Goal: Find specific page/section: Find specific page/section

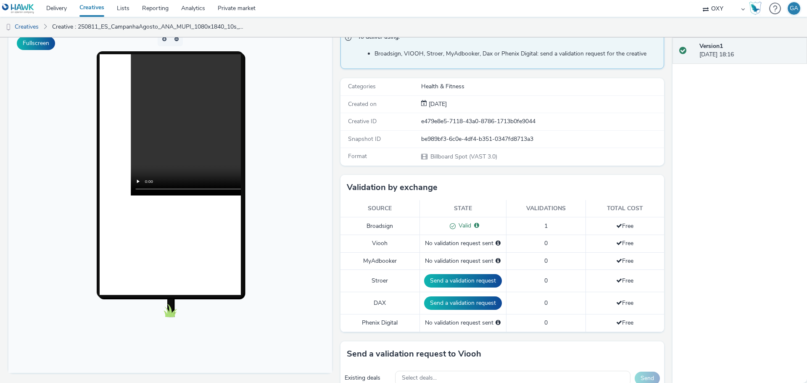
scroll to position [74, 0]
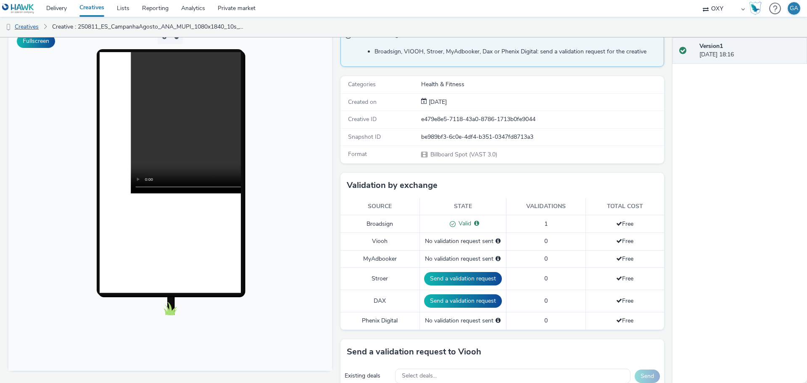
click at [30, 25] on link "Creatives" at bounding box center [21, 27] width 43 height 20
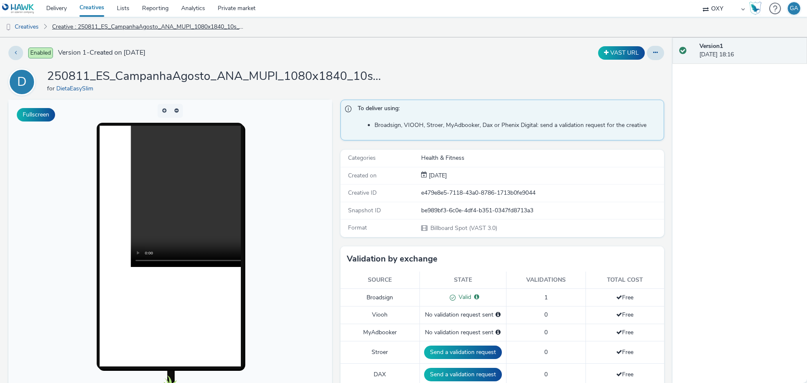
click at [101, 26] on link "Creative : 250811_ES_CampanhaAgosto_ANA_MUPI_1080x1840_10s_VV.mp4" at bounding box center [149, 27] width 202 height 20
click at [54, 9] on link "Delivery" at bounding box center [56, 8] width 33 height 17
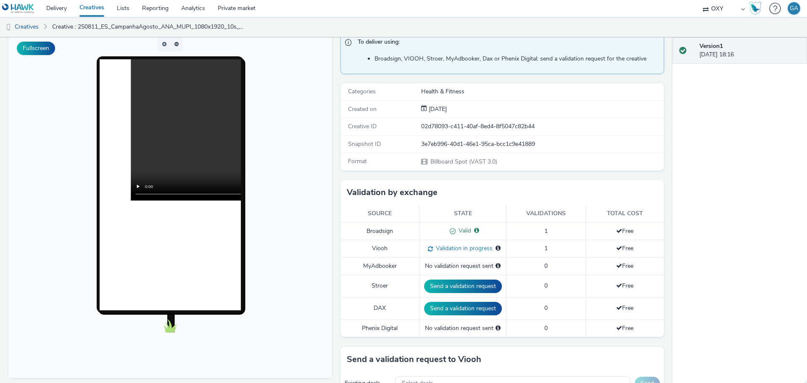
scroll to position [67, 0]
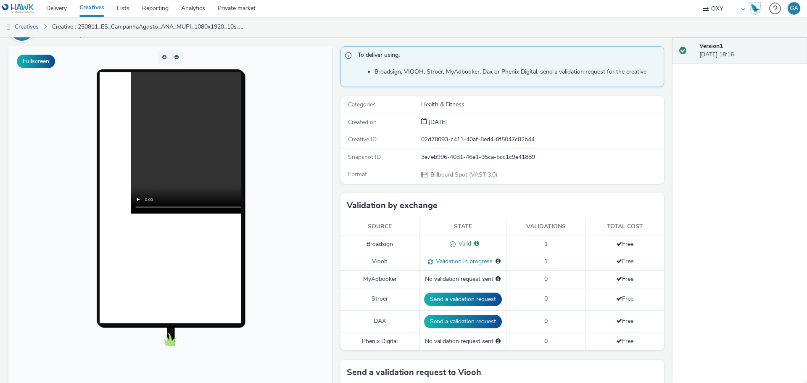
scroll to position [50, 0]
